Goal: Task Accomplishment & Management: Manage account settings

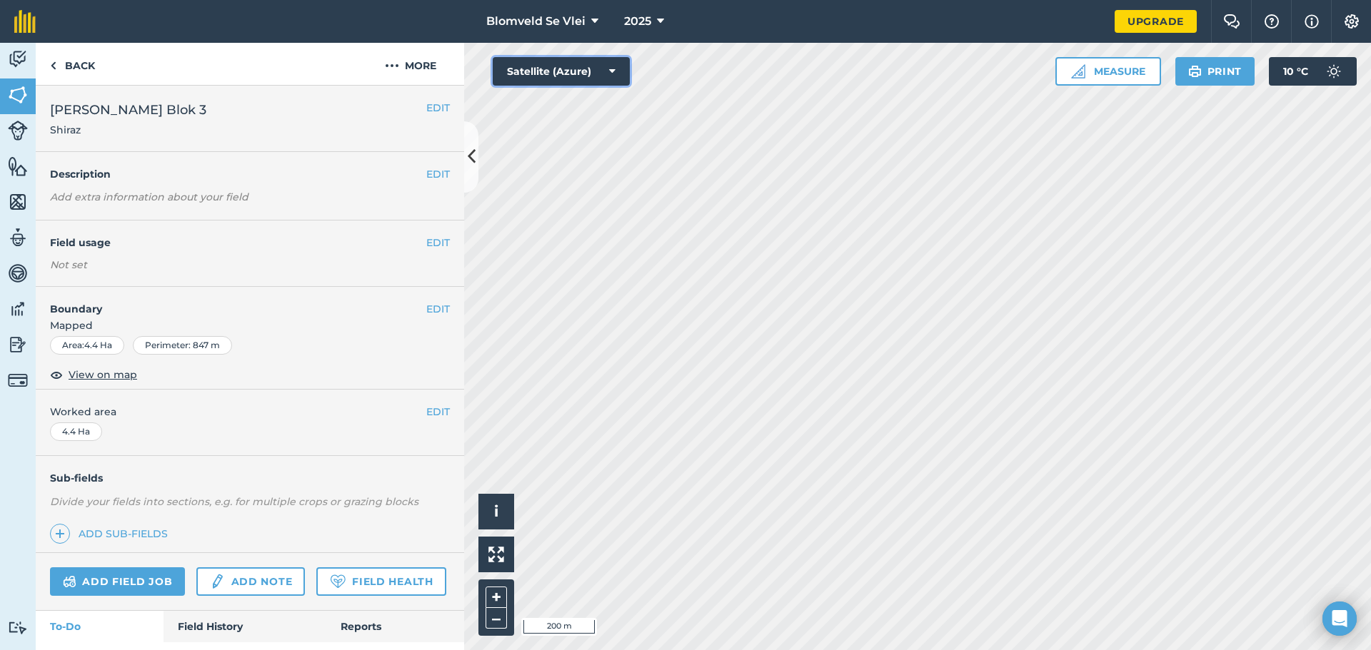
click at [613, 74] on icon at bounding box center [612, 71] width 6 height 14
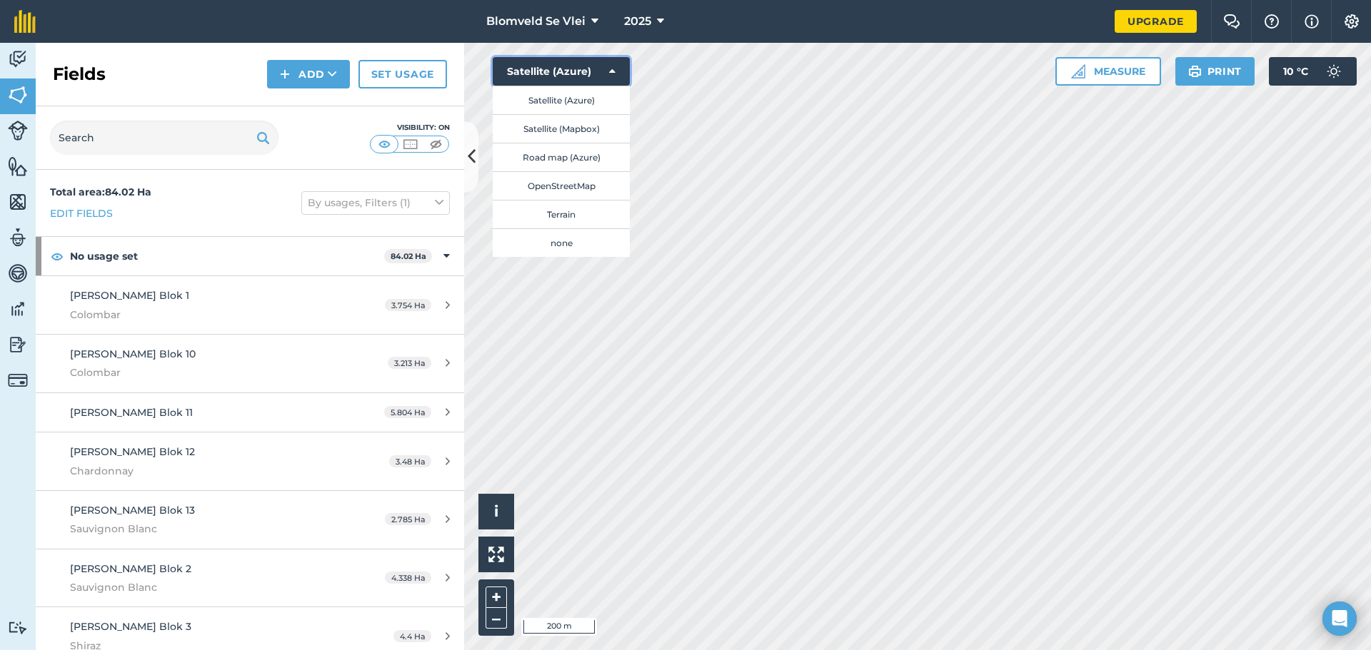
click at [609, 65] on icon at bounding box center [612, 71] width 6 height 14
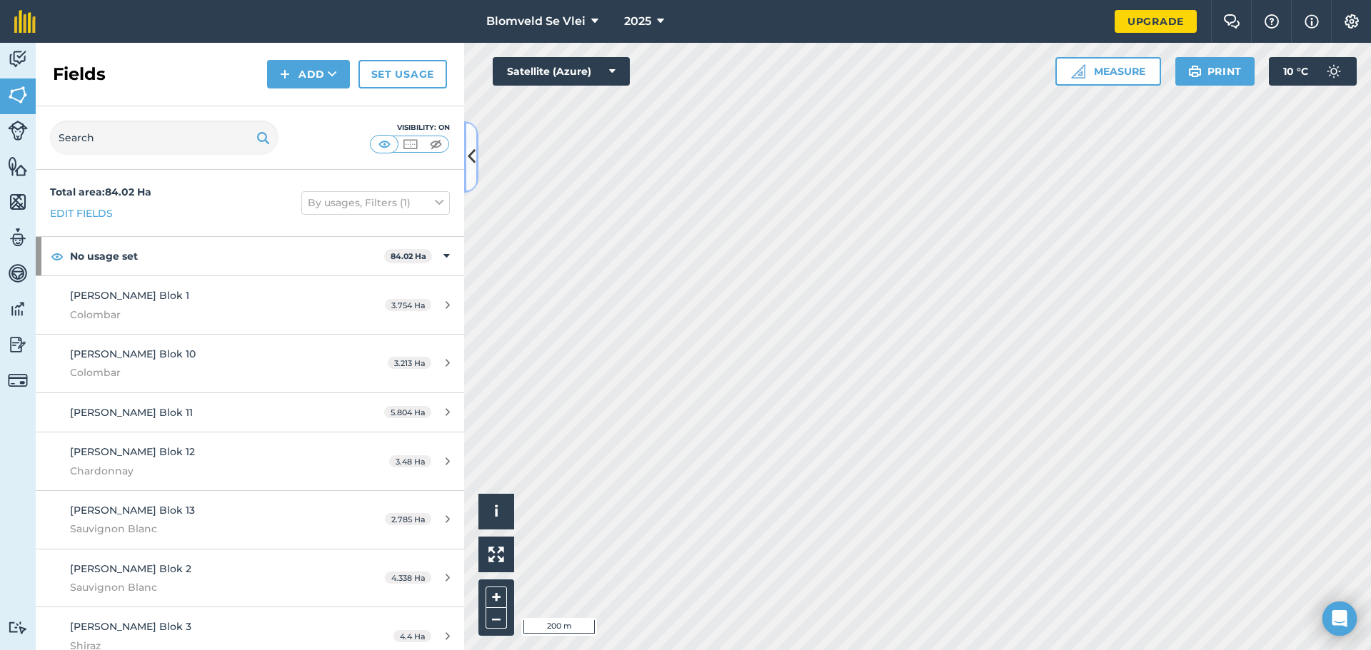
click at [470, 146] on icon at bounding box center [472, 156] width 8 height 25
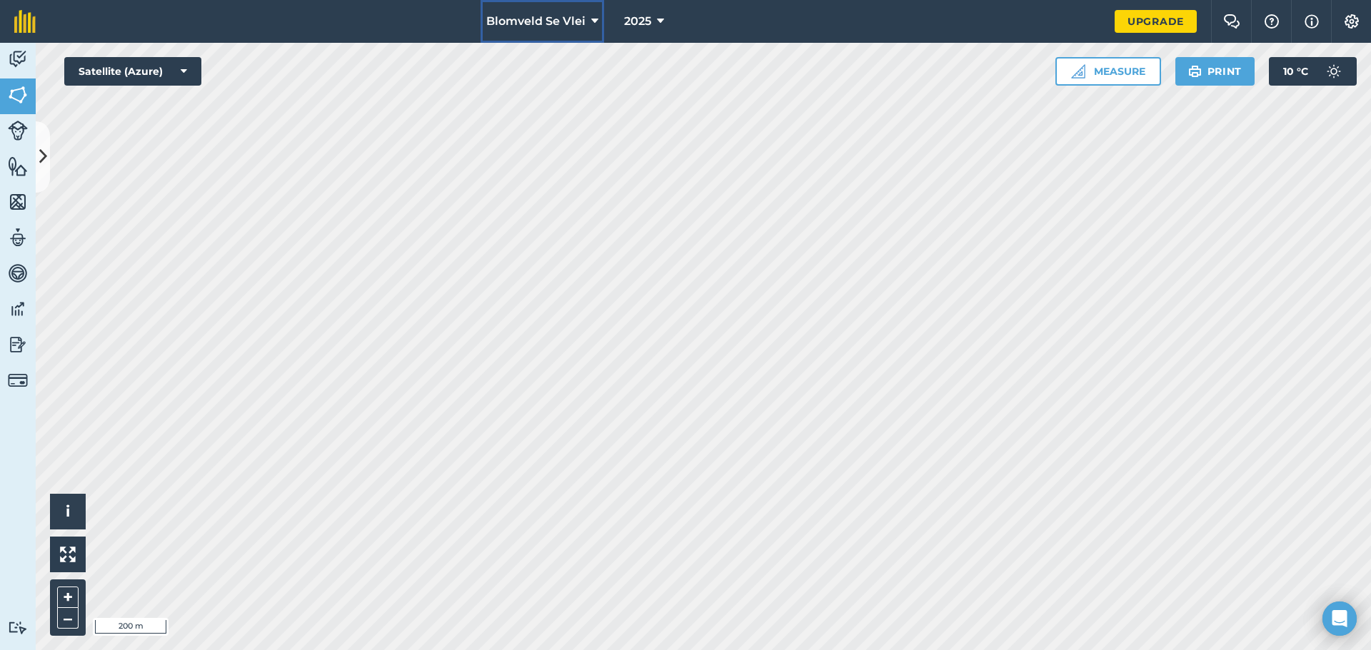
click at [591, 15] on icon at bounding box center [594, 21] width 7 height 17
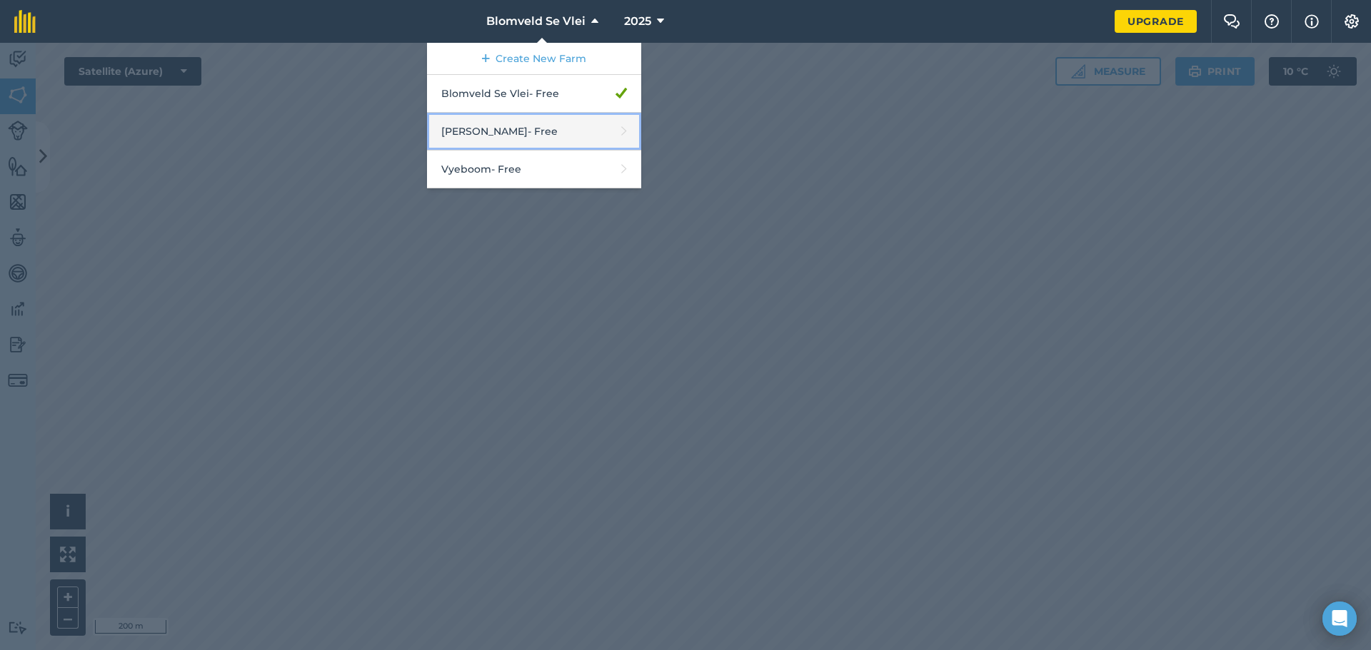
click at [563, 128] on link "Boedel Strauss - Free" at bounding box center [534, 132] width 214 height 38
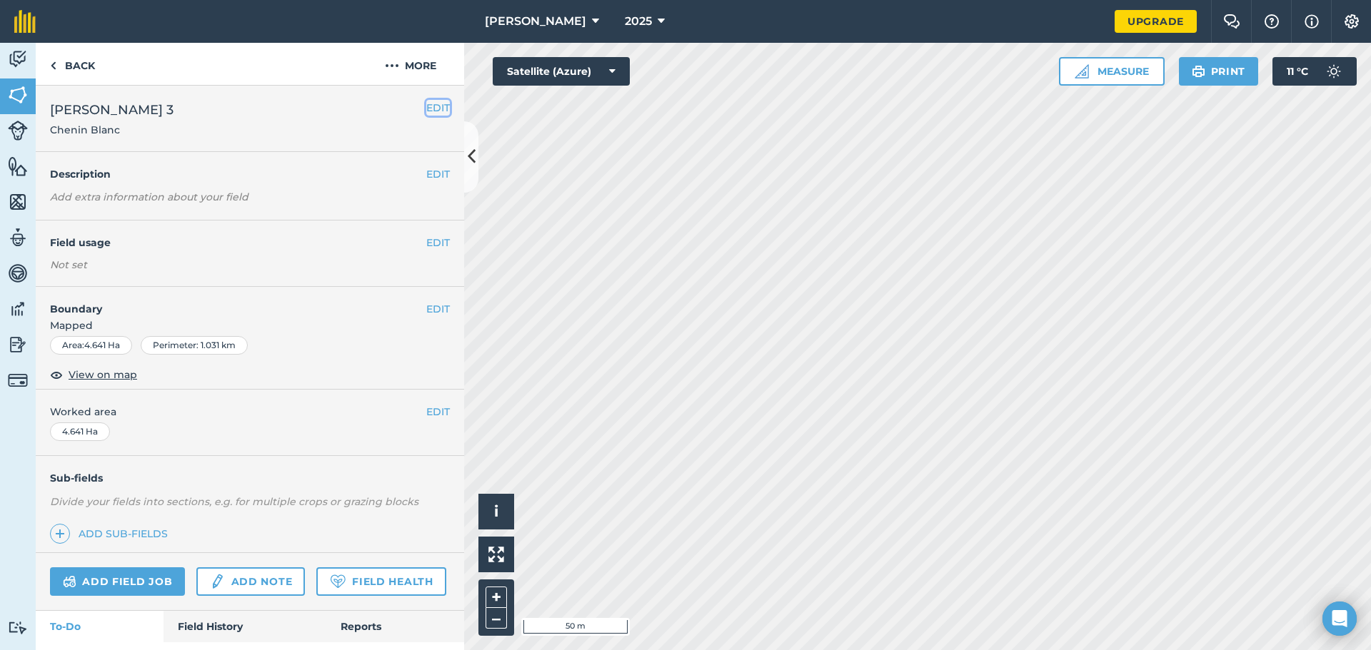
click at [430, 101] on button "EDIT" at bounding box center [438, 108] width 24 height 16
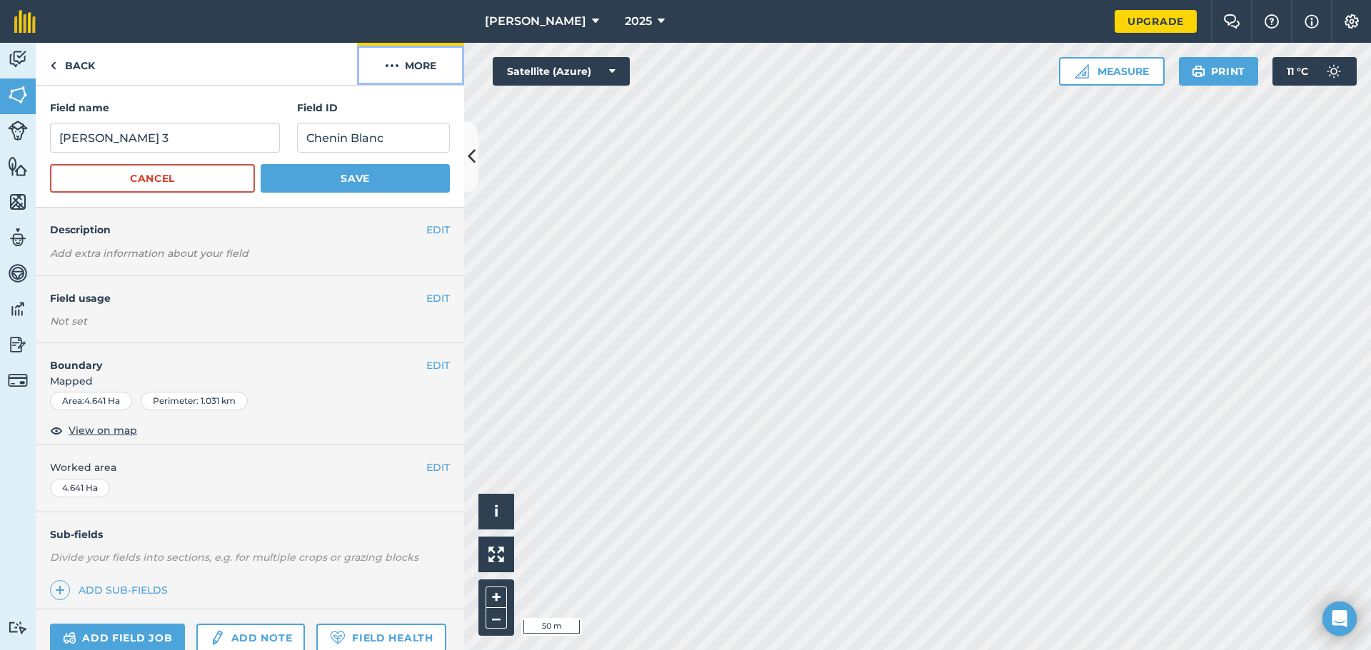
click at [391, 64] on img at bounding box center [392, 65] width 14 height 17
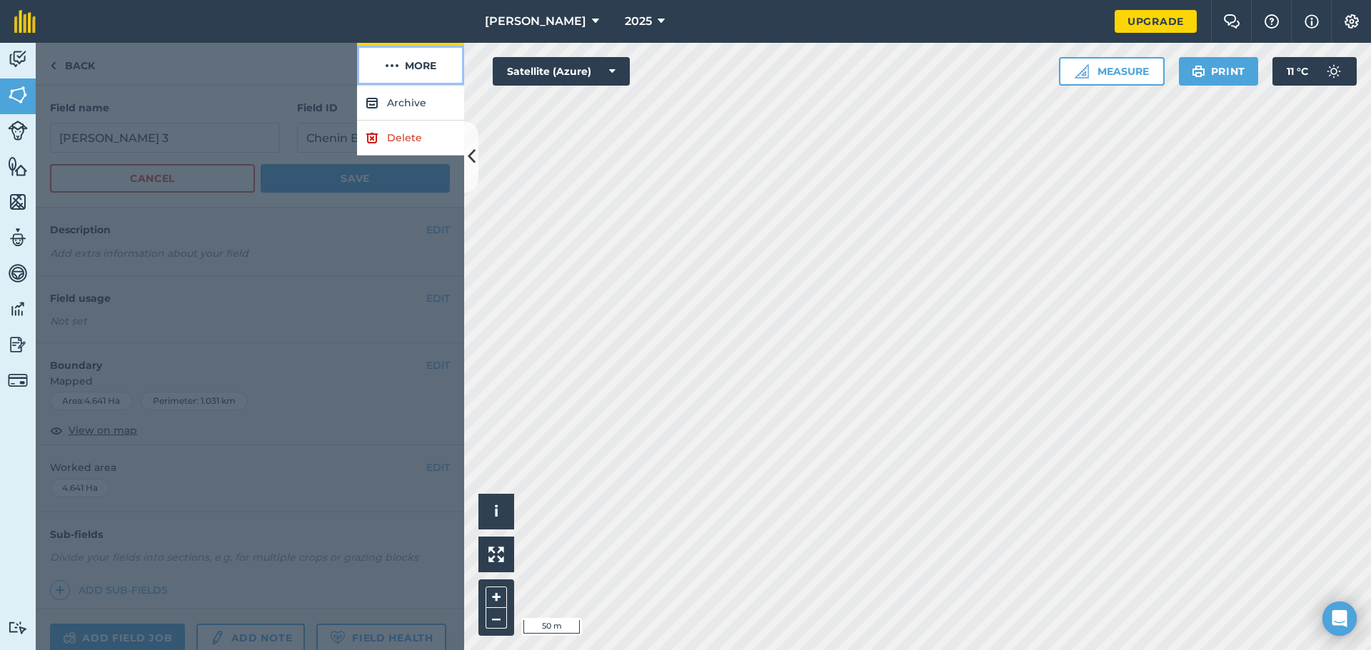
click at [396, 64] on img at bounding box center [392, 65] width 14 height 17
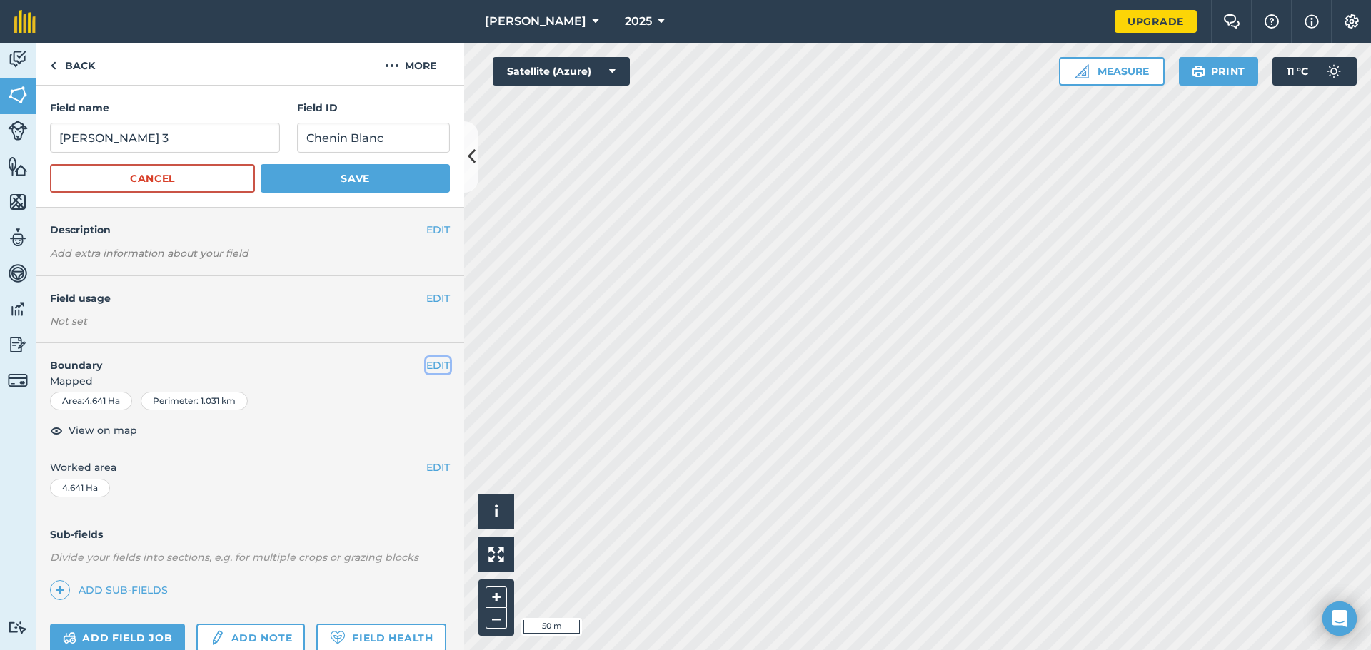
click at [426, 364] on button "EDIT" at bounding box center [438, 366] width 24 height 16
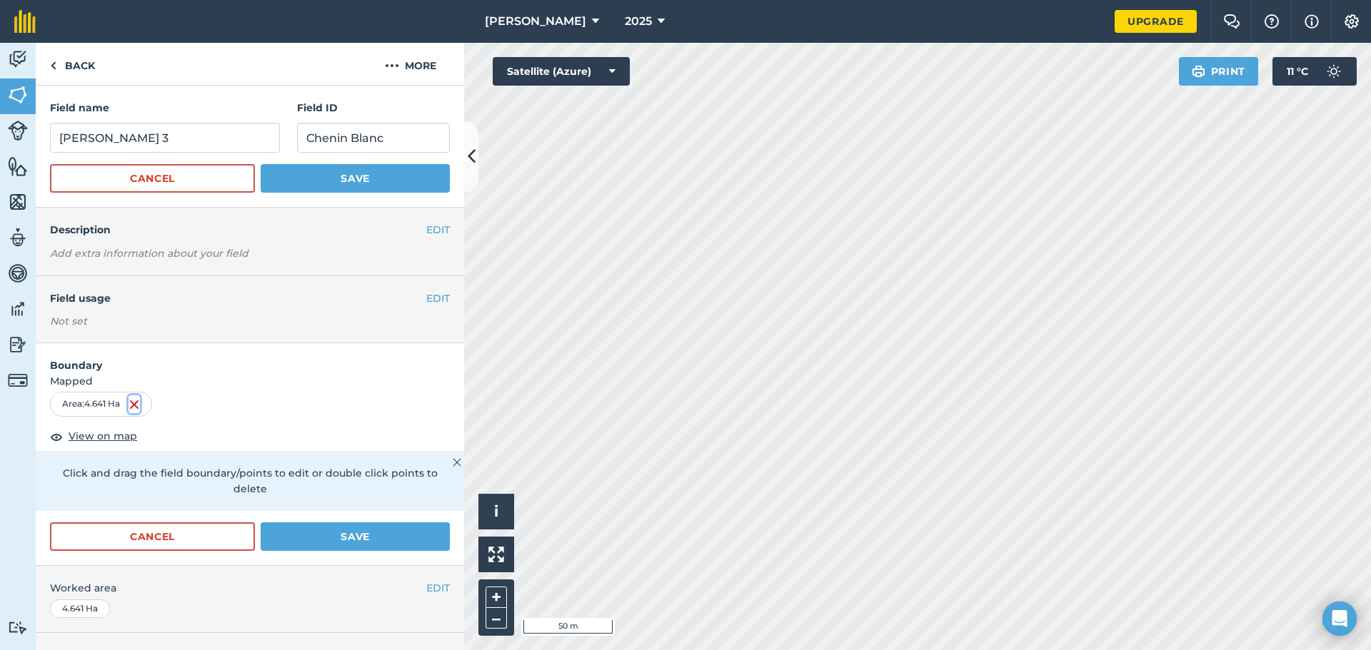
click at [140, 403] on img at bounding box center [134, 404] width 11 height 17
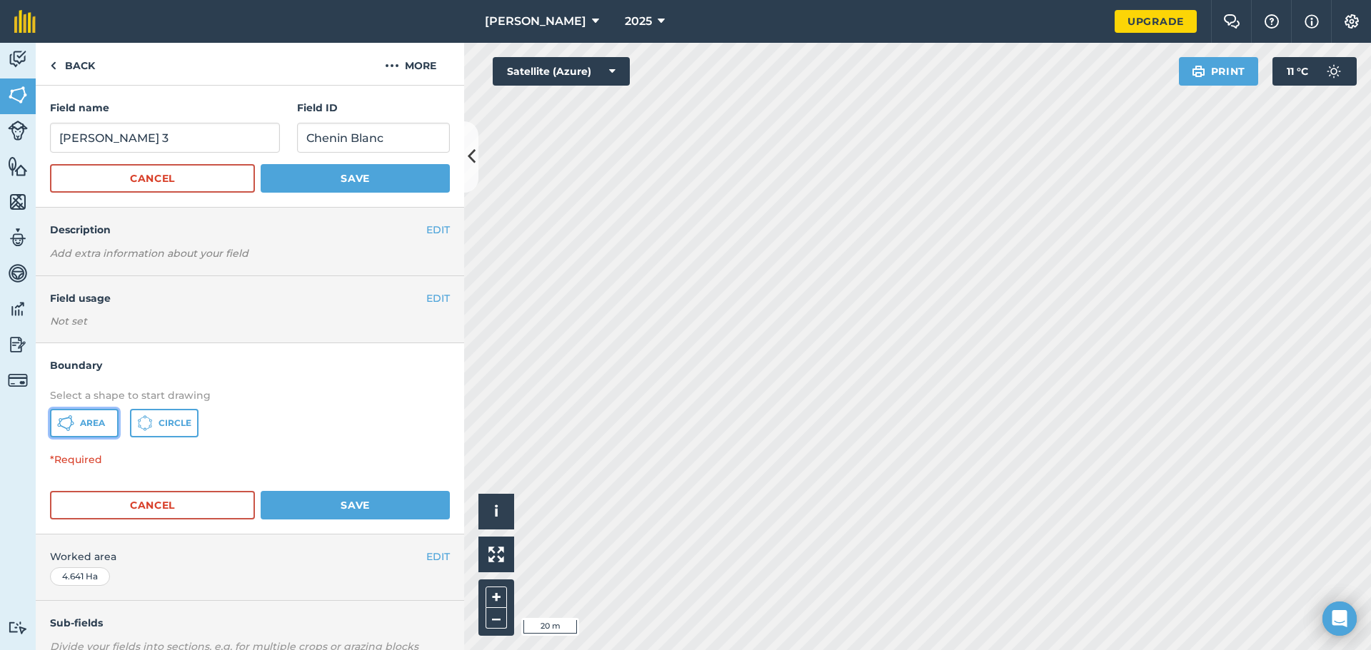
click at [81, 418] on span "Area" at bounding box center [92, 423] width 25 height 11
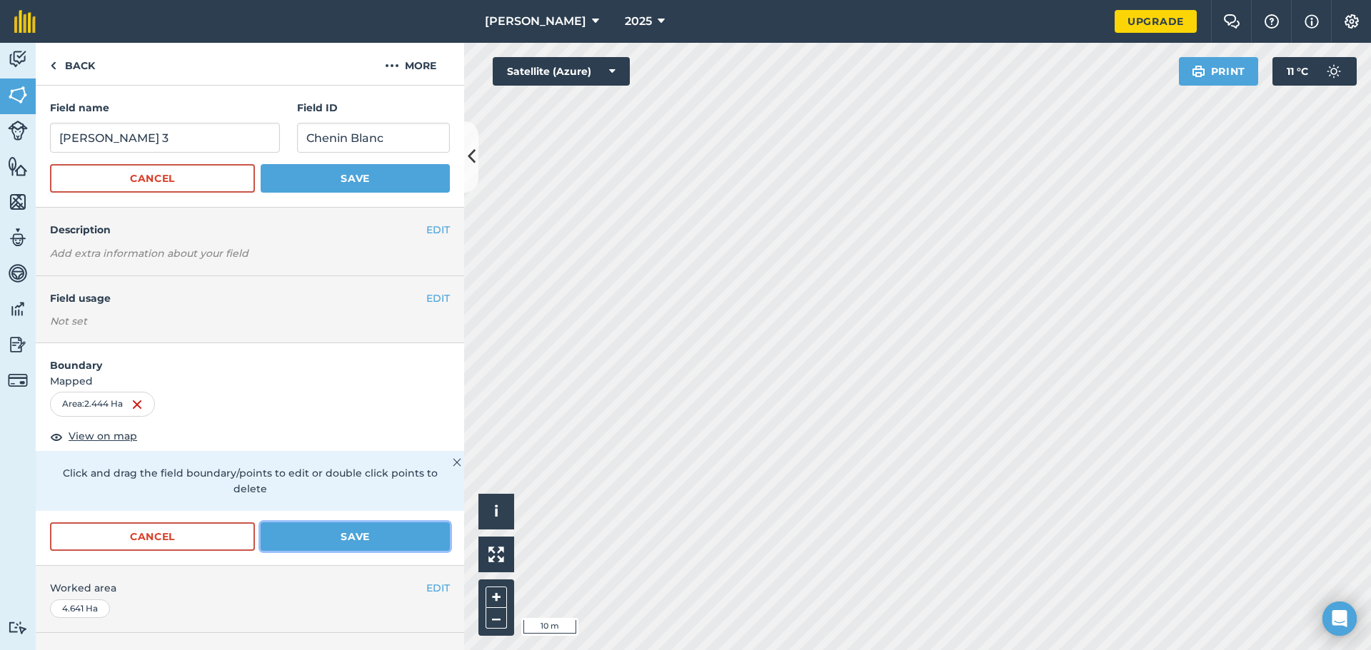
click at [373, 539] on button "Save" at bounding box center [355, 537] width 189 height 29
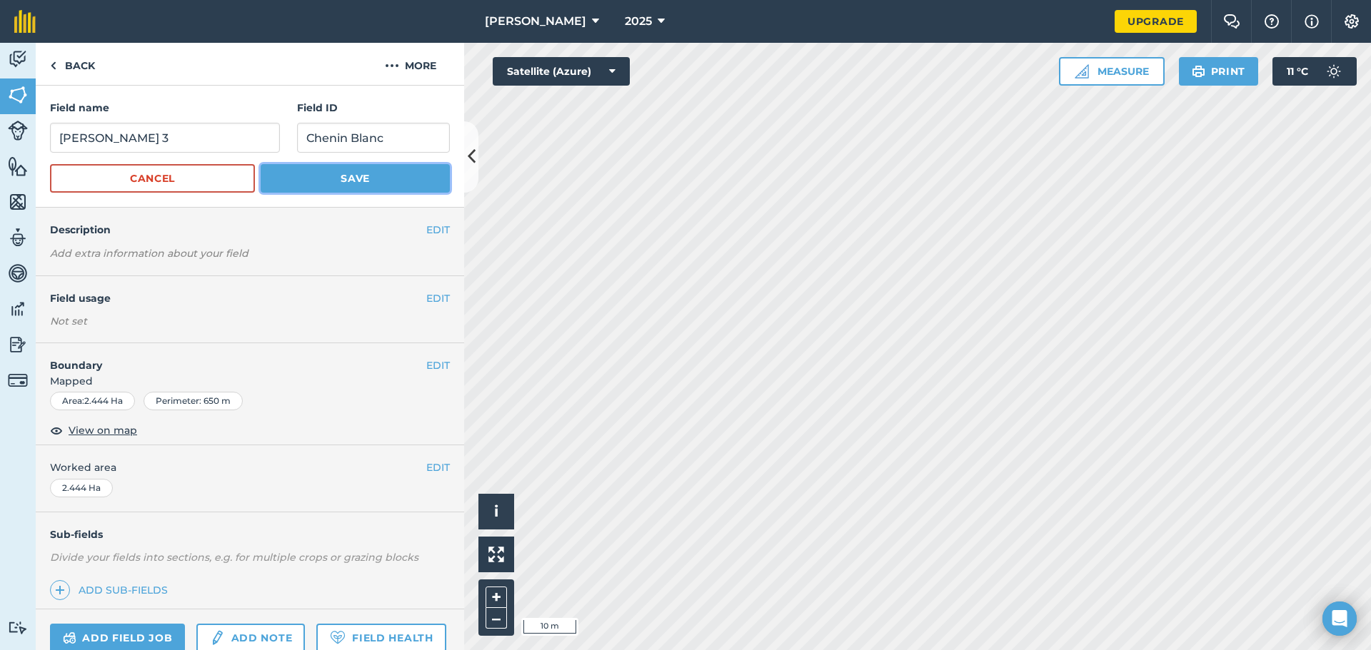
click at [358, 184] on button "Save" at bounding box center [355, 178] width 189 height 29
